Goal: Task Accomplishment & Management: Use online tool/utility

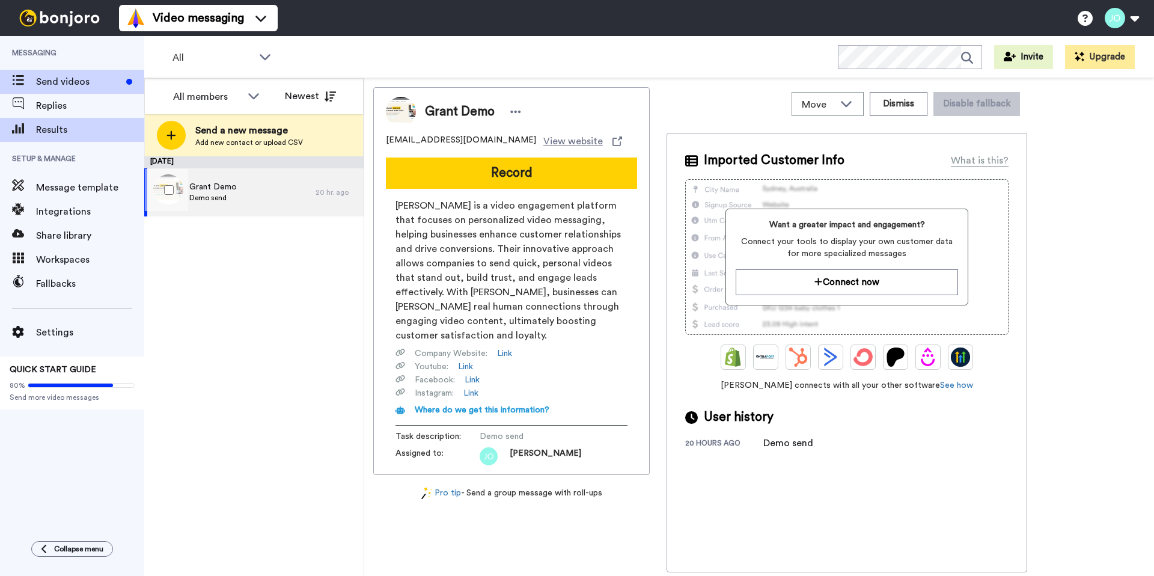
scroll to position [8278, 0]
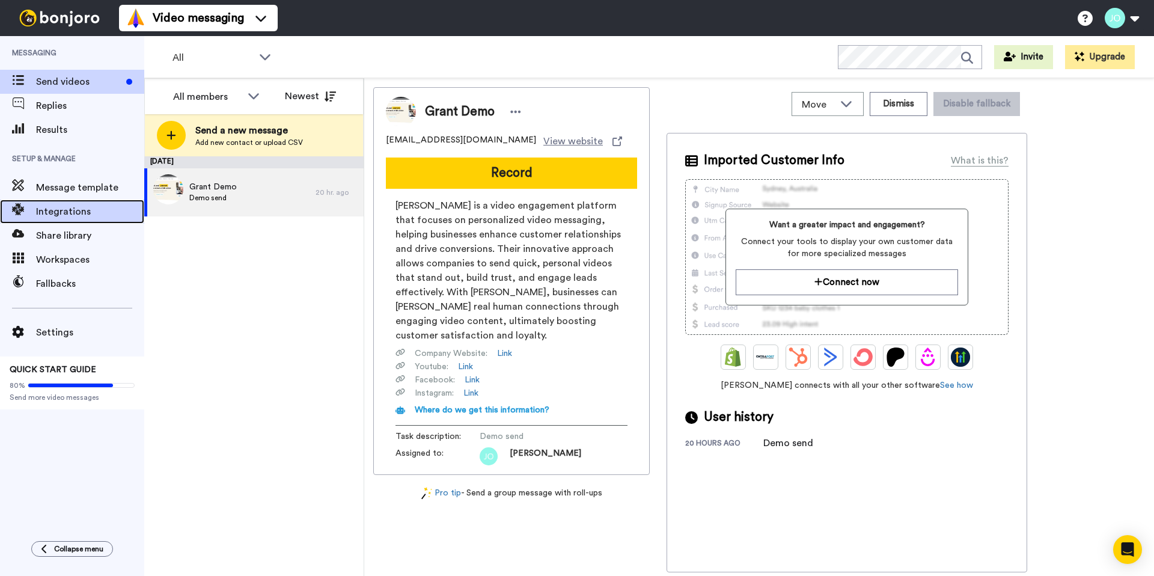
click at [81, 210] on span "Integrations" at bounding box center [90, 211] width 108 height 14
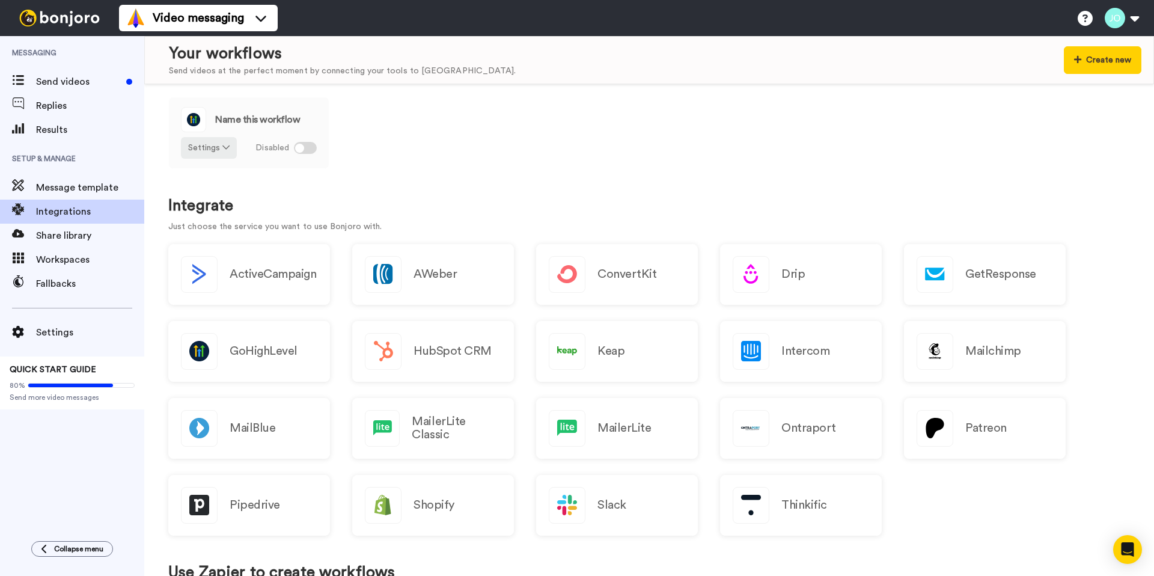
scroll to position [8278, 0]
click at [273, 349] on h2 "GoHighLevel" at bounding box center [264, 350] width 68 height 13
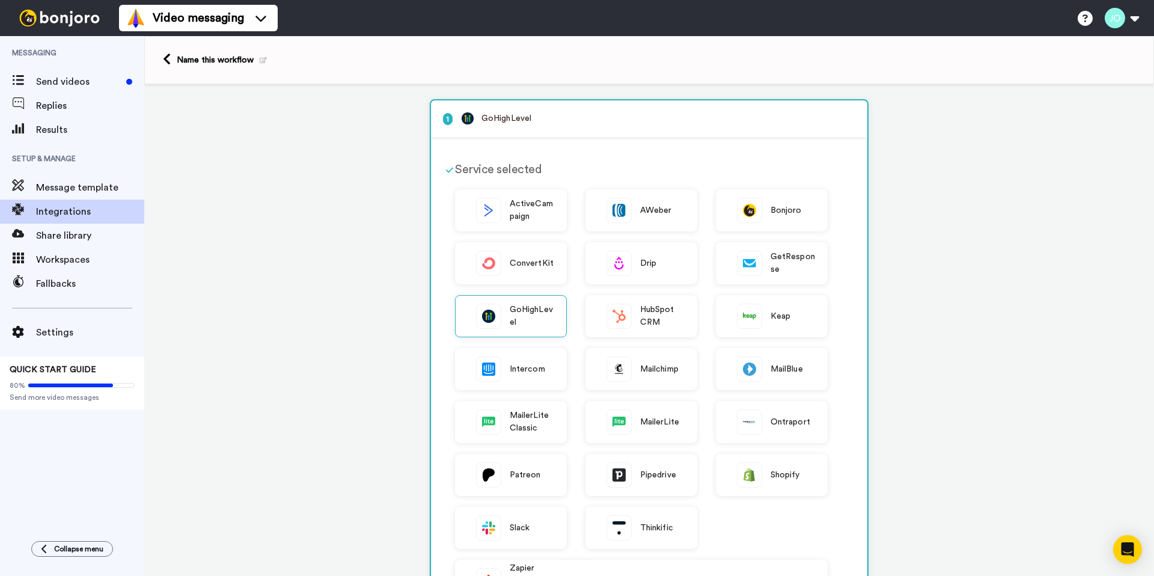
scroll to position [8278, 0]
click at [95, 182] on span "Message template" at bounding box center [90, 187] width 108 height 14
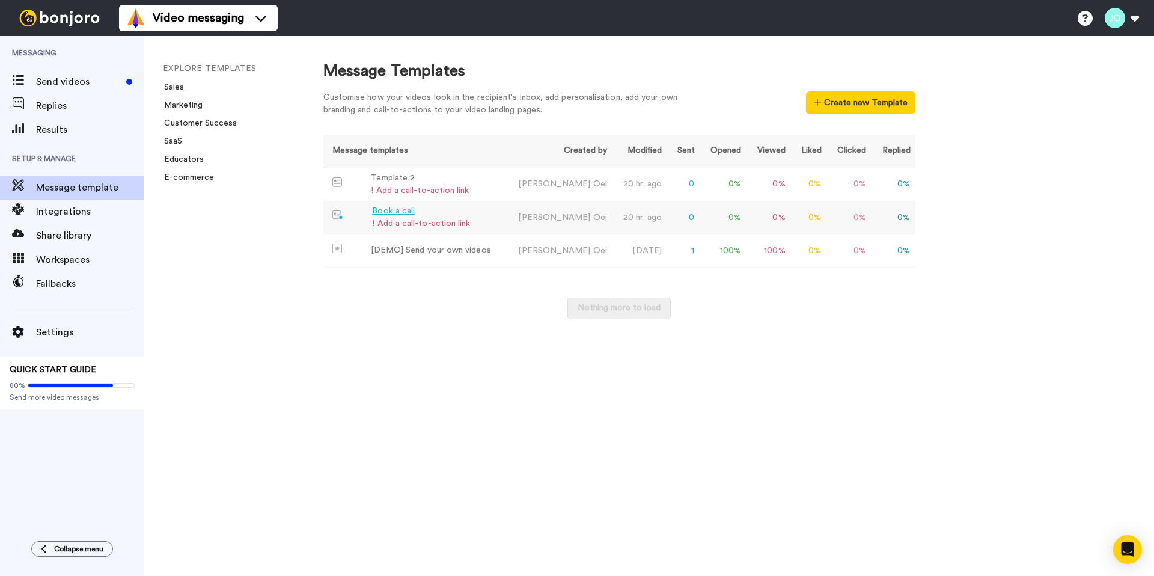
scroll to position [8278, 0]
click at [407, 176] on div "Template 2" at bounding box center [420, 178] width 98 height 13
